Goal: Task Accomplishment & Management: Manage account settings

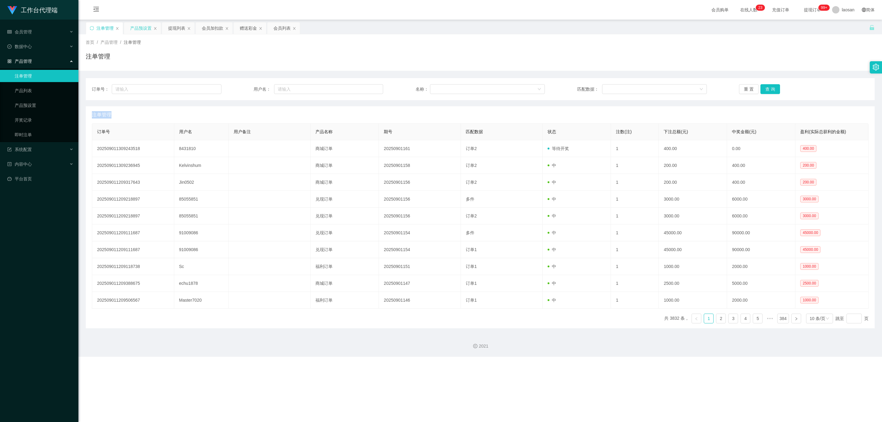
click at [136, 23] on div "产品预设置" at bounding box center [140, 28] width 21 height 12
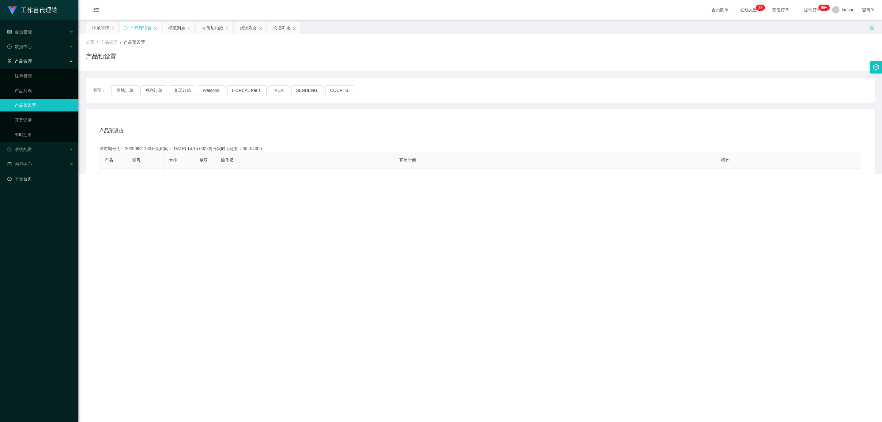
click at [136, 28] on div "产品预设置" at bounding box center [140, 28] width 21 height 12
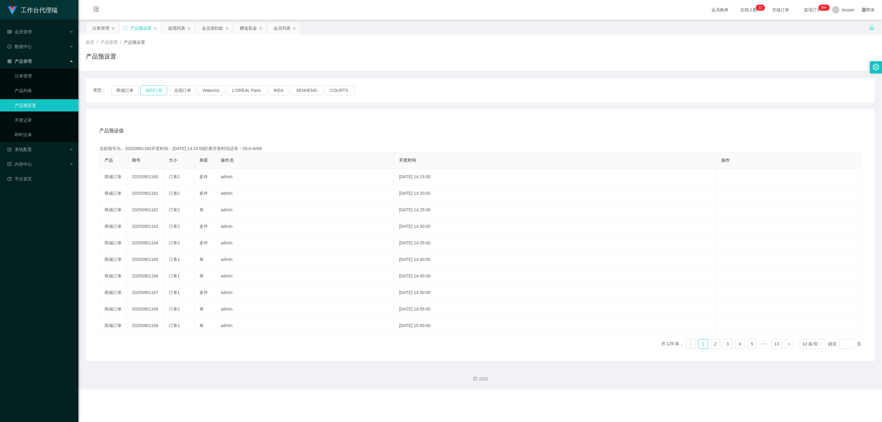
click at [156, 88] on button "福利订单" at bounding box center [153, 90] width 27 height 10
click at [151, 92] on button "福利订单" at bounding box center [153, 90] width 27 height 10
click at [227, 123] on div "产品预设值 添加期号" at bounding box center [480, 130] width 762 height 17
click at [153, 119] on div "产品预设值 添加期号 当前期号为：20250901174开奖时间：[DATE] 15:25:00距离开奖时间还有：02:48 产品 期号 大小 单双 操作员 …" at bounding box center [480, 235] width 789 height 252
click at [149, 90] on button "福利订单" at bounding box center [153, 90] width 27 height 10
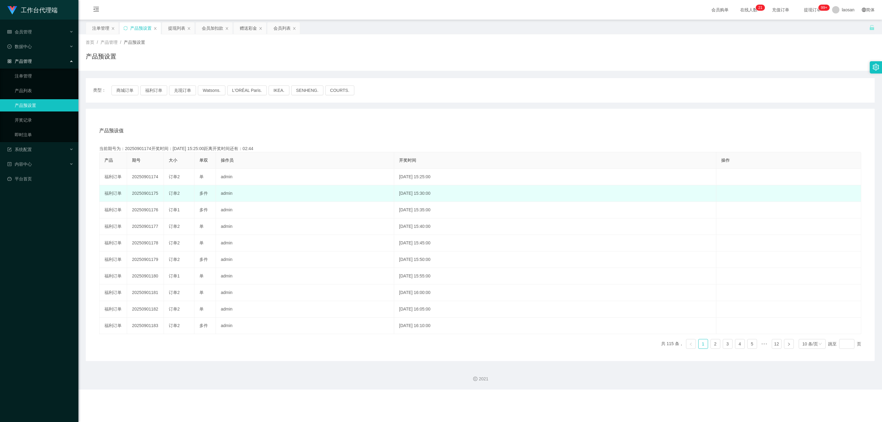
click at [153, 194] on td "20250901175" at bounding box center [145, 193] width 37 height 17
copy td "20250901175"
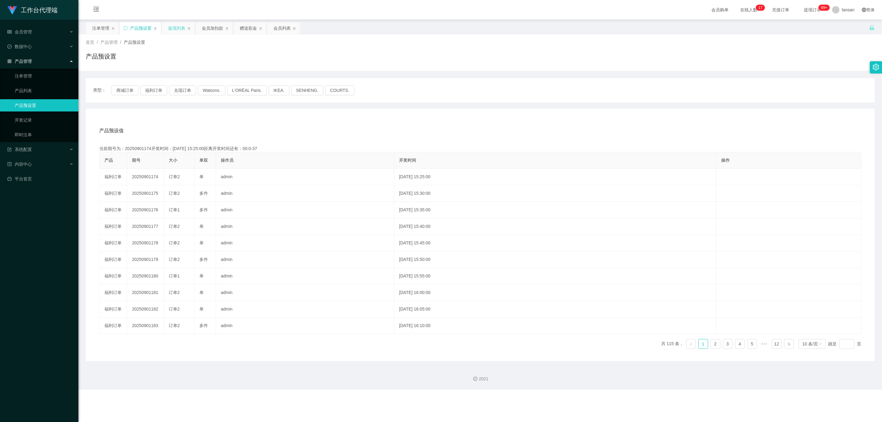
click at [178, 28] on div "提现列表" at bounding box center [176, 28] width 17 height 12
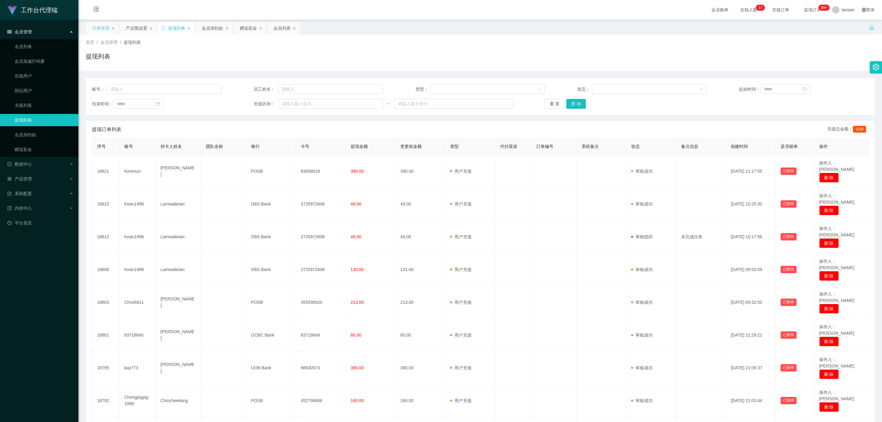
click at [108, 29] on div "注单管理" at bounding box center [100, 28] width 17 height 12
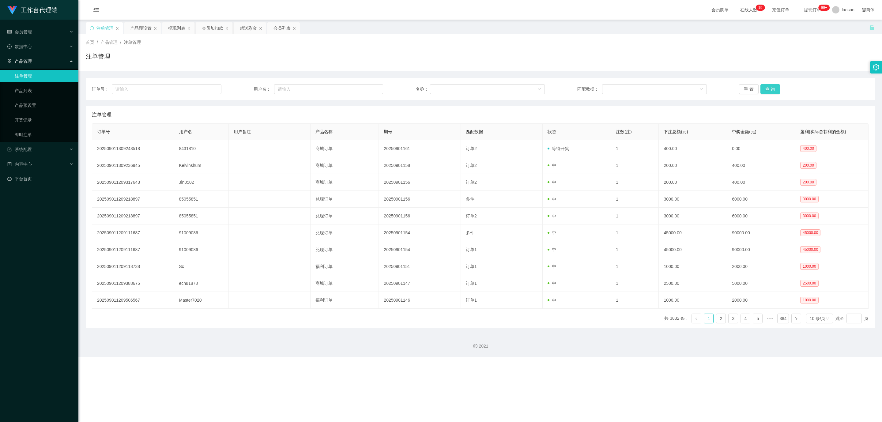
click at [774, 89] on button "查 询" at bounding box center [771, 89] width 20 height 10
click at [774, 89] on div "重 置 查 询" at bounding box center [804, 89] width 130 height 10
click at [774, 89] on button "查 询" at bounding box center [771, 89] width 20 height 10
click at [774, 89] on div "重 置 查 询" at bounding box center [804, 89] width 130 height 10
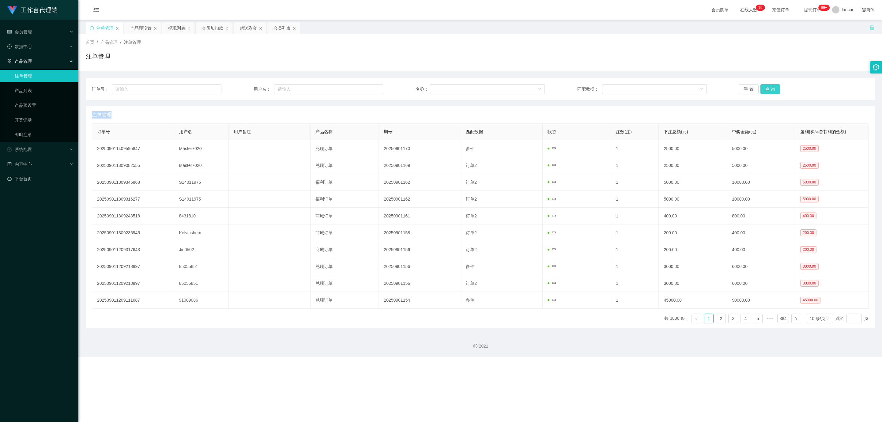
click at [774, 89] on button "查 询" at bounding box center [771, 89] width 20 height 10
click at [774, 89] on button "查 询" at bounding box center [774, 89] width 26 height 10
click at [769, 89] on button "查 询" at bounding box center [771, 89] width 20 height 10
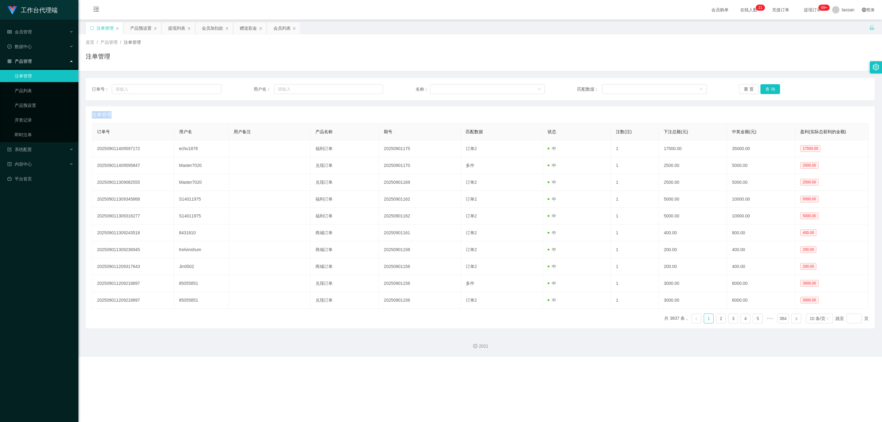
click at [769, 89] on div "重 置 查 询" at bounding box center [804, 89] width 130 height 10
click at [769, 89] on button "查 询" at bounding box center [771, 89] width 20 height 10
click at [769, 89] on button "查 询" at bounding box center [774, 89] width 26 height 10
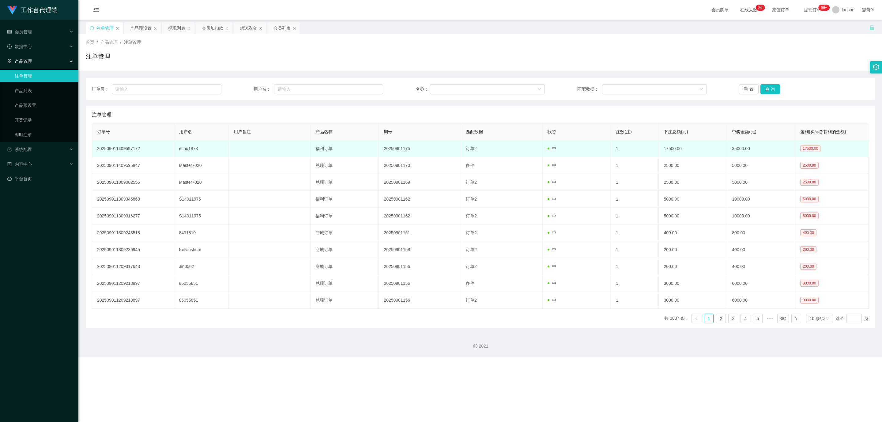
click at [195, 150] on td "echu1878" at bounding box center [201, 148] width 55 height 17
copy td "echu1878"
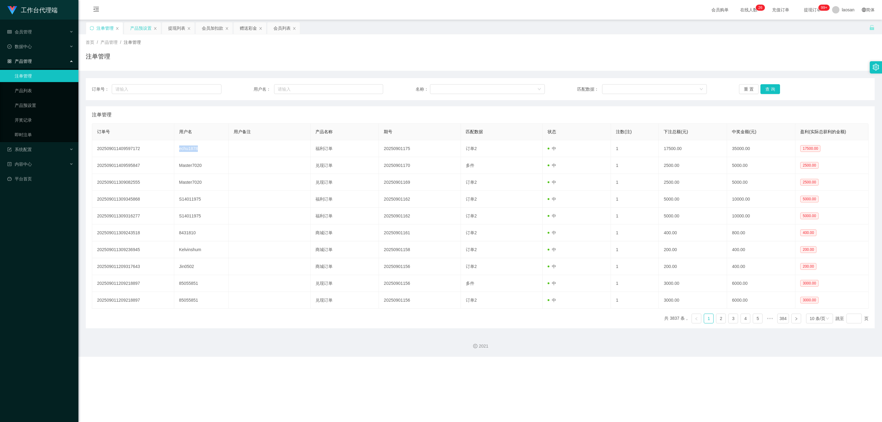
click at [134, 28] on div "产品预设置" at bounding box center [140, 28] width 21 height 12
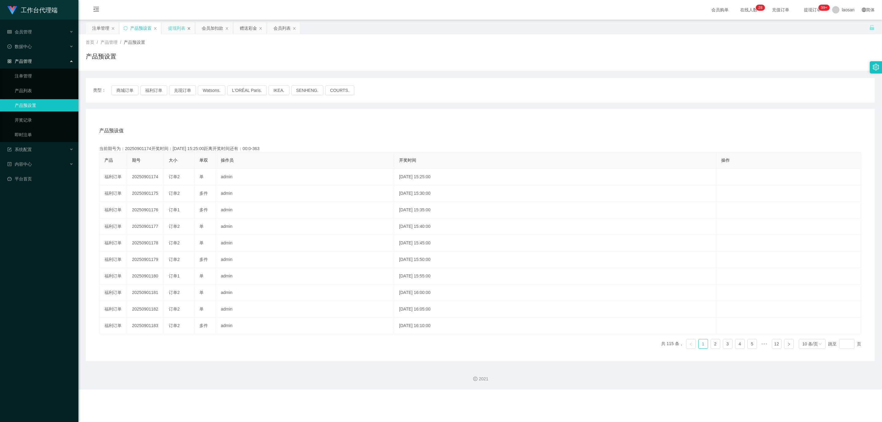
click at [189, 28] on icon "图标: close" at bounding box center [189, 29] width 4 height 4
click at [100, 28] on div "注单管理" at bounding box center [100, 28] width 17 height 12
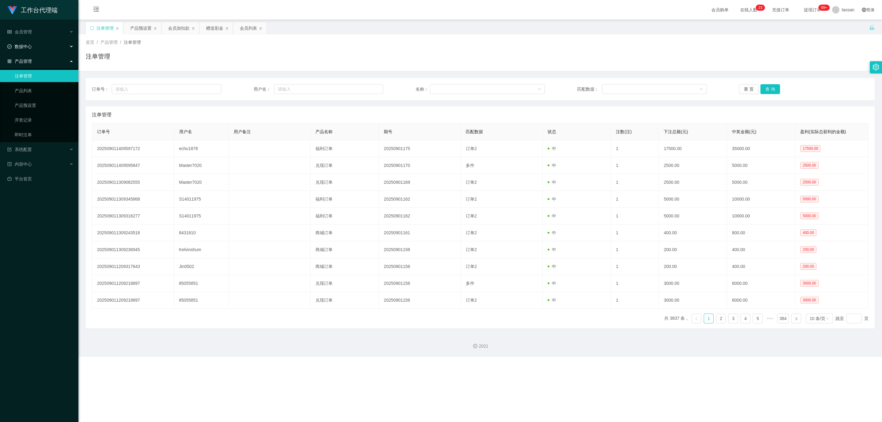
click at [44, 42] on div "数据中心" at bounding box center [39, 46] width 78 height 12
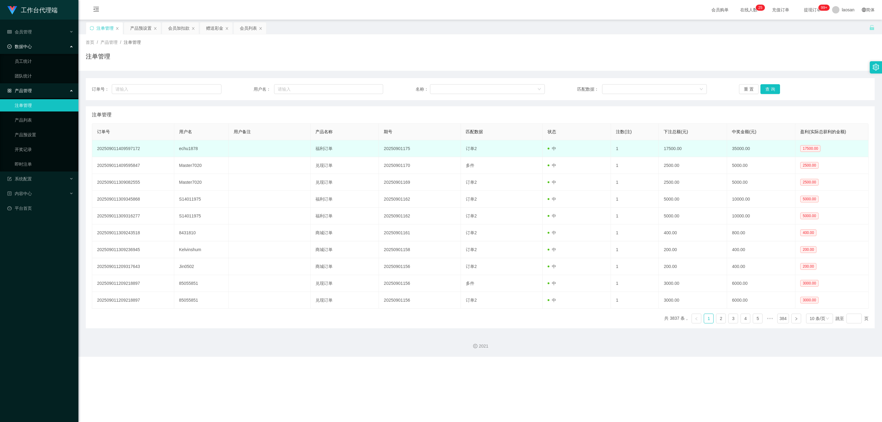
click at [189, 153] on td "echu1878" at bounding box center [201, 148] width 55 height 17
click at [189, 148] on td "echu1878" at bounding box center [201, 148] width 55 height 17
copy td "echu1878"
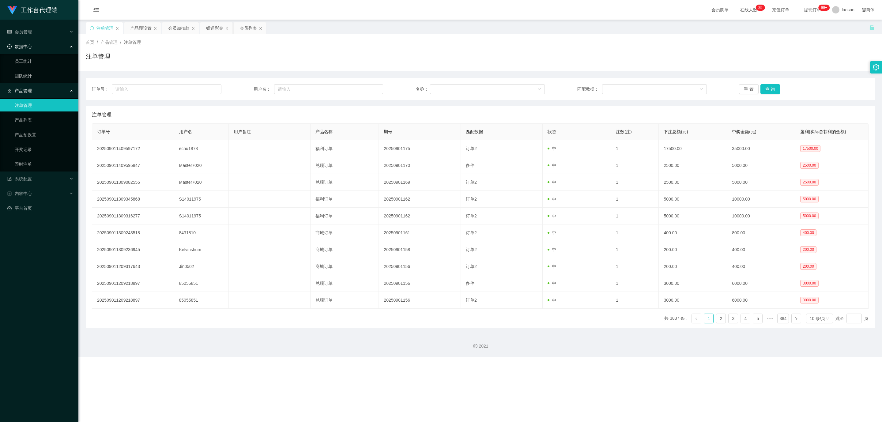
click at [50, 44] on div "数据中心" at bounding box center [39, 46] width 78 height 12
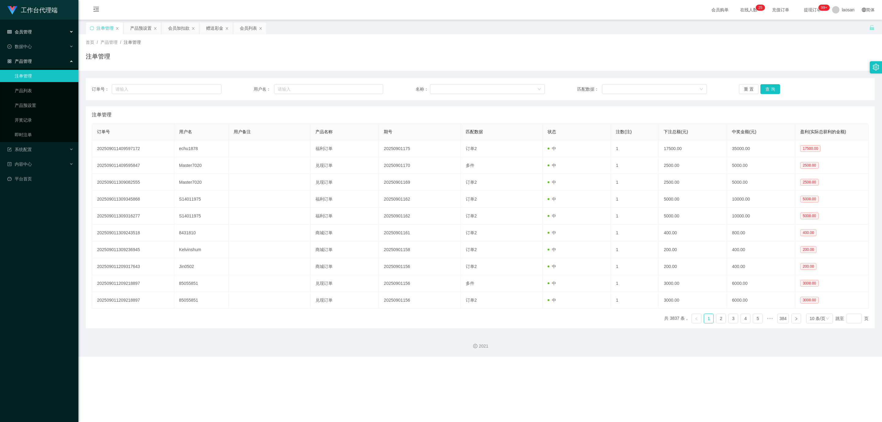
click at [58, 33] on div "会员管理" at bounding box center [39, 32] width 78 height 12
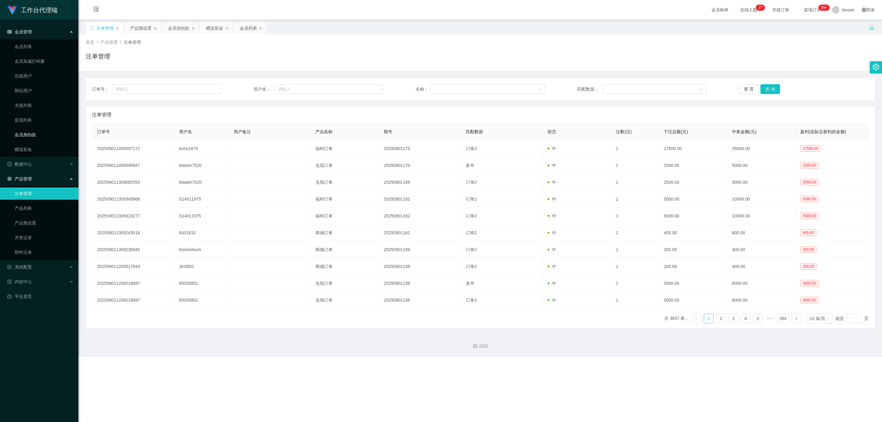
click at [28, 135] on link "会员加扣款" at bounding box center [44, 135] width 59 height 12
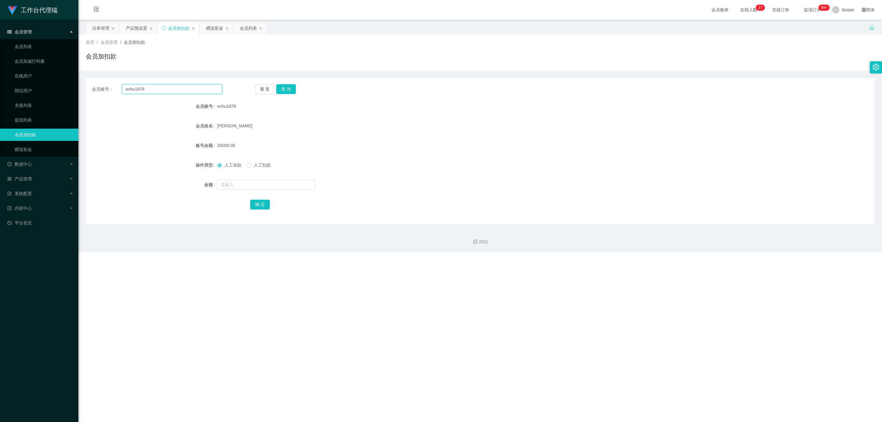
click at [141, 89] on input "echu1878" at bounding box center [172, 89] width 100 height 10
click at [307, 91] on div "重 置 查 询" at bounding box center [320, 89] width 130 height 10
click at [288, 89] on button "查 询" at bounding box center [286, 89] width 20 height 10
click at [417, 140] on div "42500.00" at bounding box center [447, 145] width 460 height 12
click at [214, 30] on div "赠送彩金" at bounding box center [214, 28] width 17 height 12
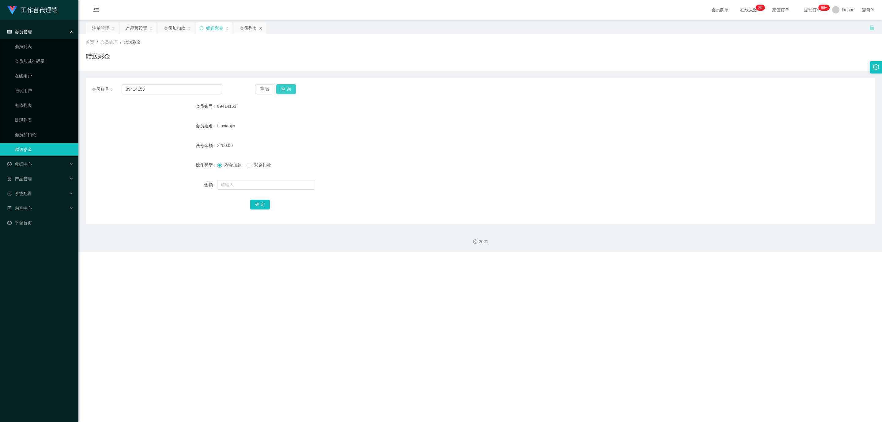
click at [293, 93] on button "查 询" at bounding box center [286, 89] width 20 height 10
click at [292, 92] on button "查 询" at bounding box center [286, 89] width 20 height 10
click at [173, 30] on div "会员加扣款" at bounding box center [174, 28] width 21 height 12
click at [276, 85] on button "查 询" at bounding box center [286, 89] width 20 height 10
click at [294, 91] on button "查 询" at bounding box center [286, 89] width 20 height 10
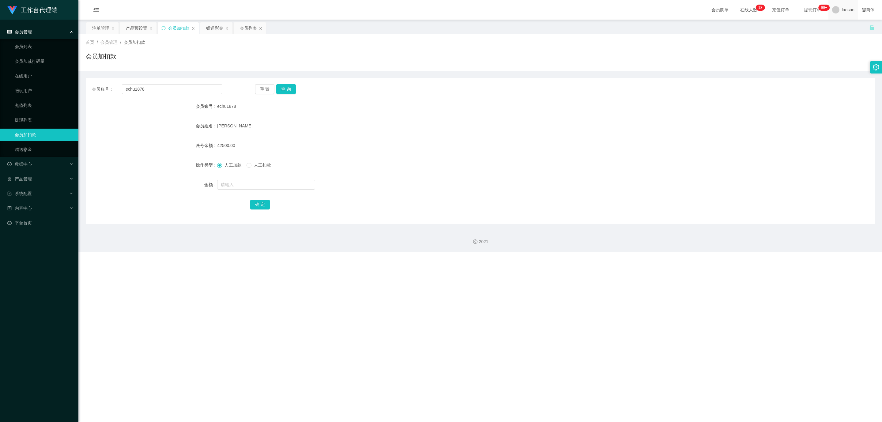
click at [847, 6] on span "laosan" at bounding box center [848, 10] width 13 height 20
